Goal: Task Accomplishment & Management: Use online tool/utility

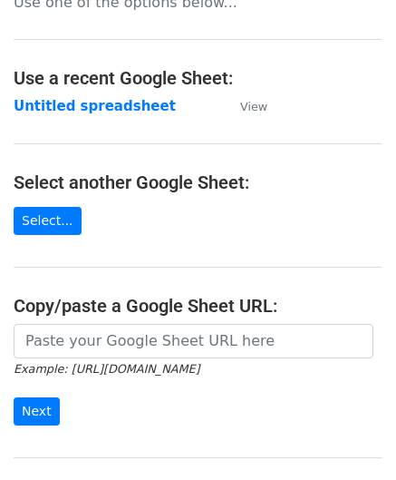
scroll to position [181, 0]
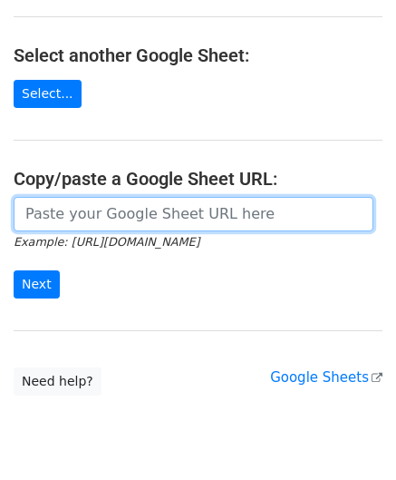
click at [89, 216] on input "url" at bounding box center [194, 214] width 360 height 34
paste input "[URL][DOMAIN_NAME]"
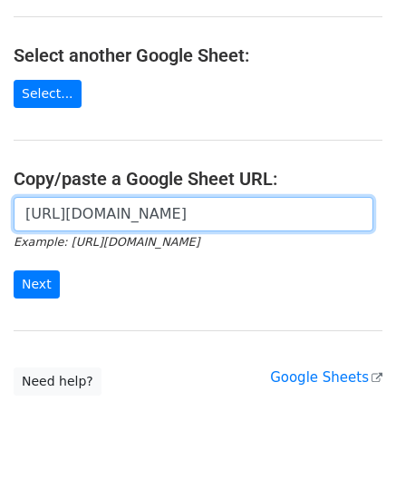
scroll to position [0, 393]
type input "https://docs.google.com/spreadsheets/d/1BxwzgeX9aSr6NOfesAnG-PvGxDH99I5gz5iWFdN…"
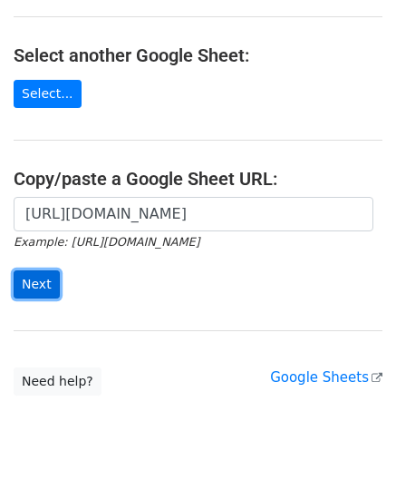
scroll to position [0, 0]
click at [45, 278] on input "Next" at bounding box center [37, 284] width 46 height 28
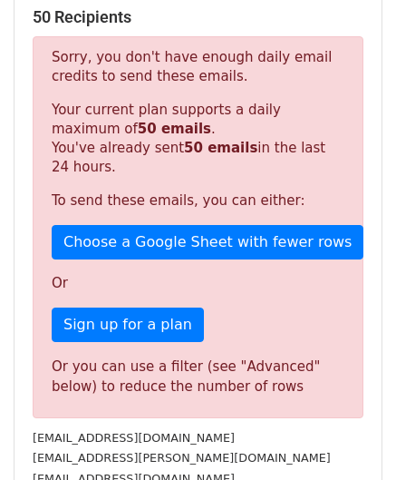
scroll to position [612, 0]
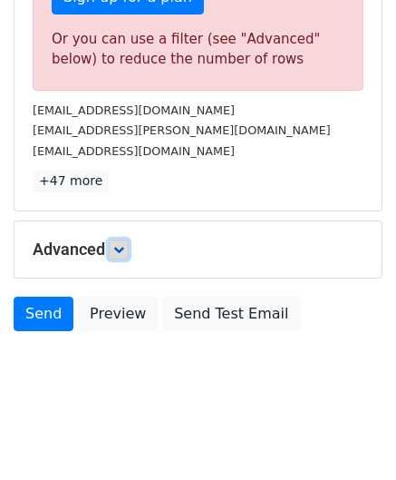
click at [121, 244] on icon at bounding box center [118, 249] width 11 height 11
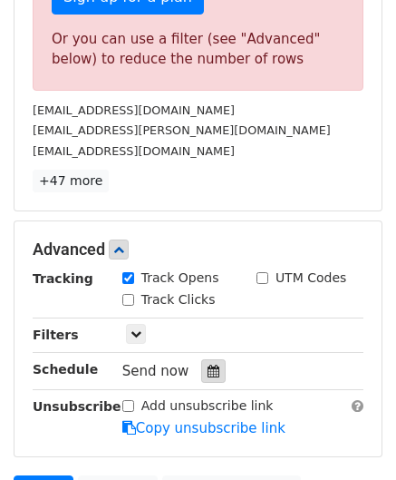
click at [208, 365] on icon at bounding box center [214, 370] width 12 height 13
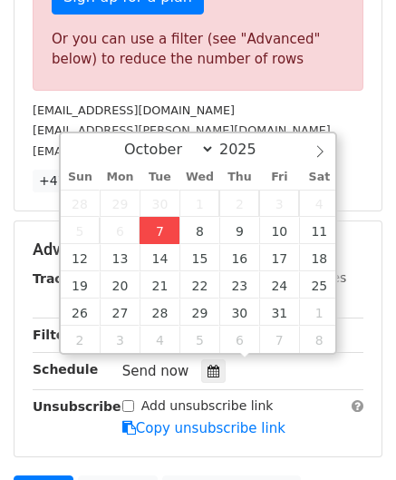
type input "[DATE] 12:00"
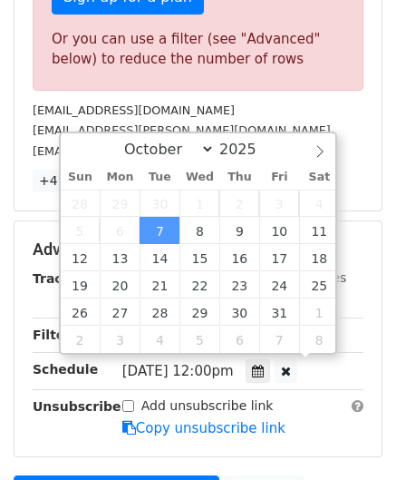
scroll to position [0, 0]
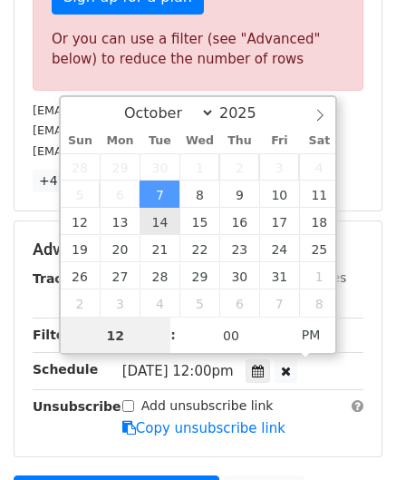
paste input "4"
type input "4"
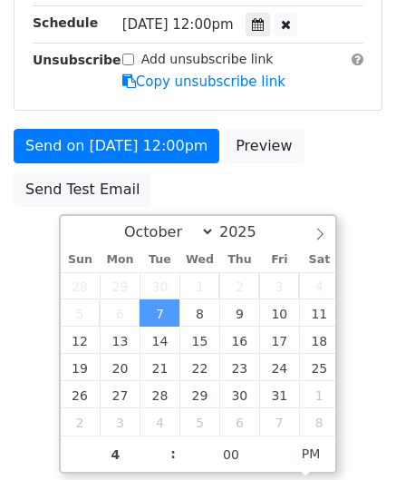
type input "[DATE] 16:00"
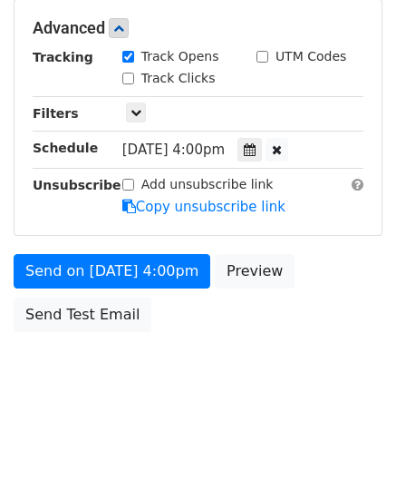
scroll to position [831, 0]
